Goal: Browse casually

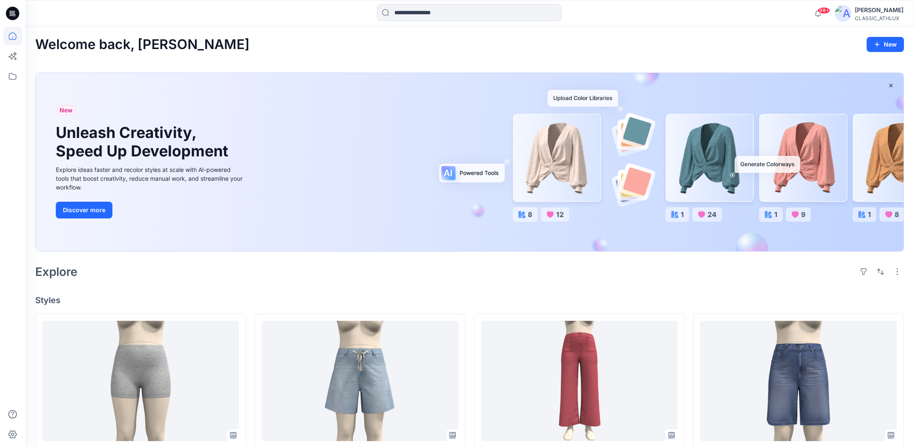
scroll to position [78, 0]
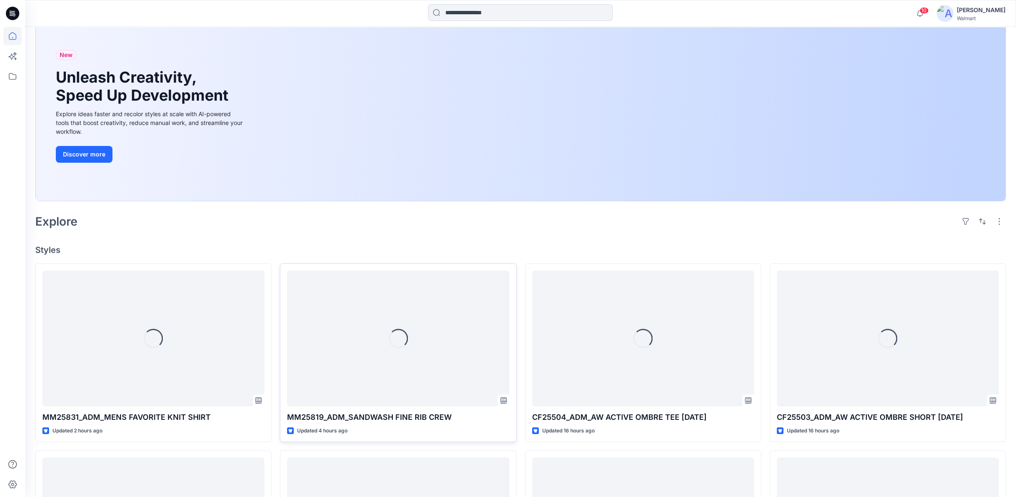
scroll to position [140, 0]
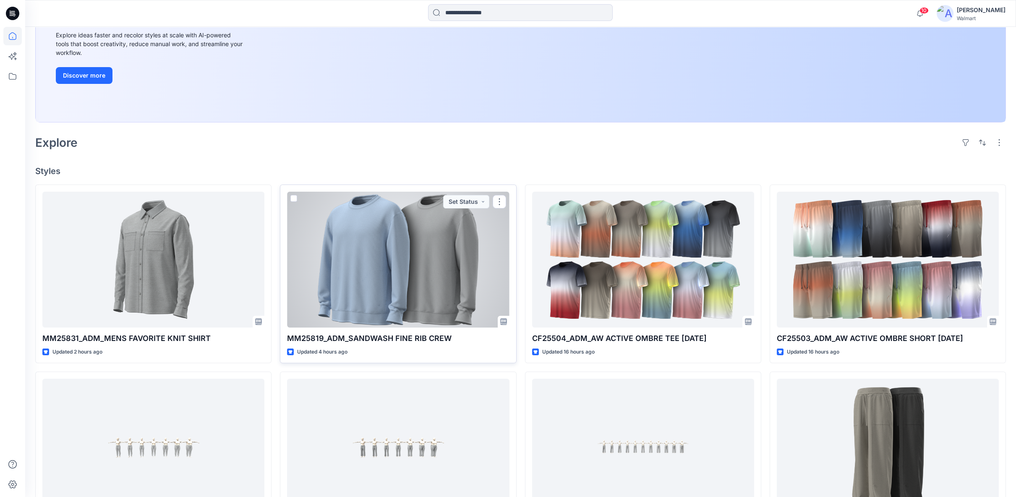
click at [407, 249] on div at bounding box center [398, 260] width 222 height 136
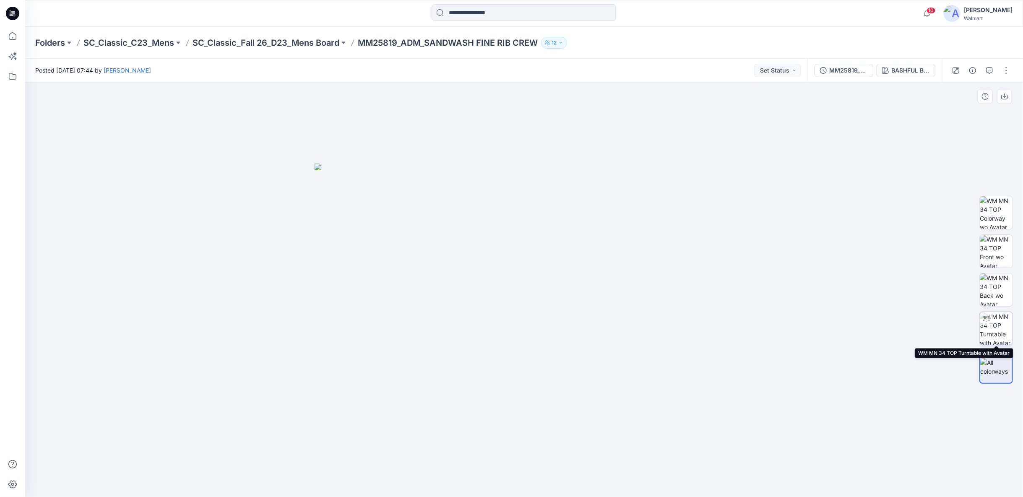
click at [998, 333] on img at bounding box center [996, 328] width 33 height 33
drag, startPoint x: 578, startPoint y: 485, endPoint x: 592, endPoint y: 476, distance: 16.4
click at [592, 476] on icon at bounding box center [526, 472] width 254 height 31
click at [14, 40] on icon at bounding box center [12, 36] width 18 height 18
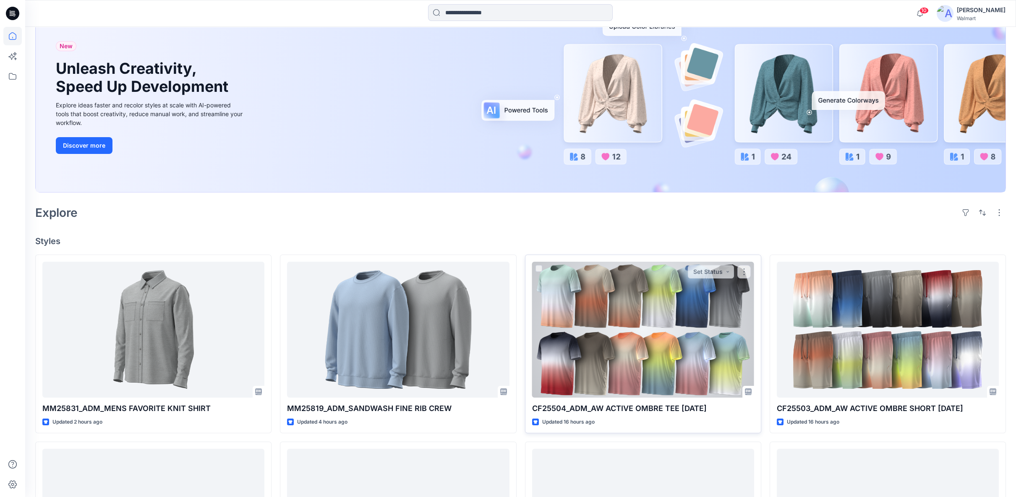
scroll to position [93, 0]
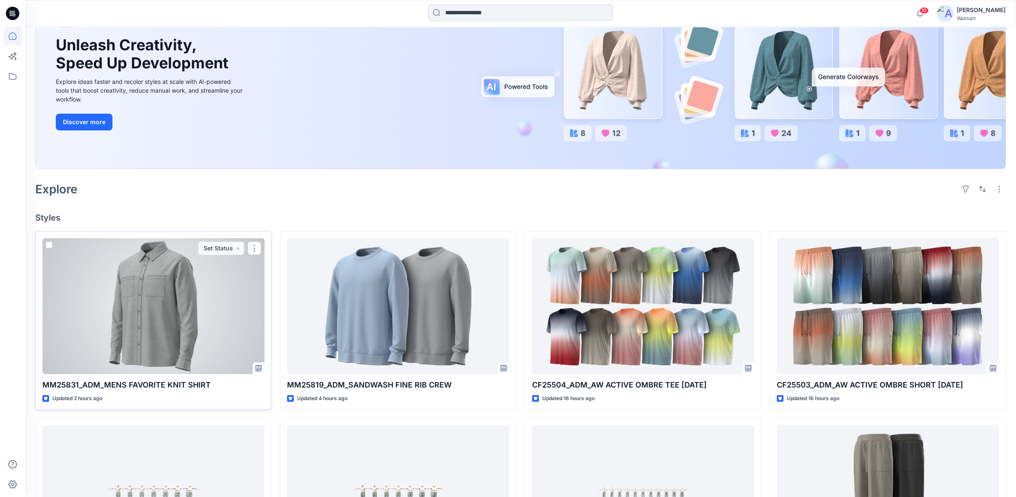
click at [170, 281] on div at bounding box center [153, 306] width 222 height 136
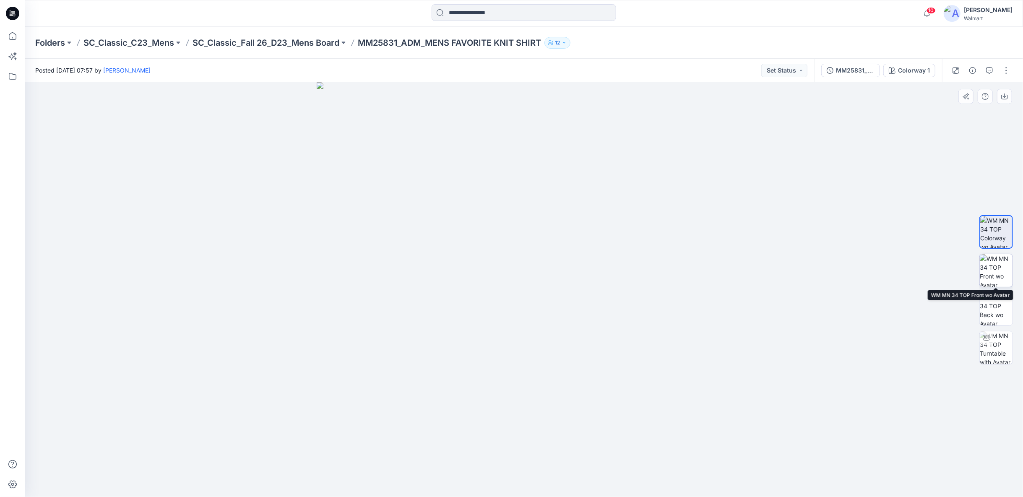
click at [1002, 269] on img at bounding box center [996, 270] width 33 height 33
